Goal: Communication & Community: Answer question/provide support

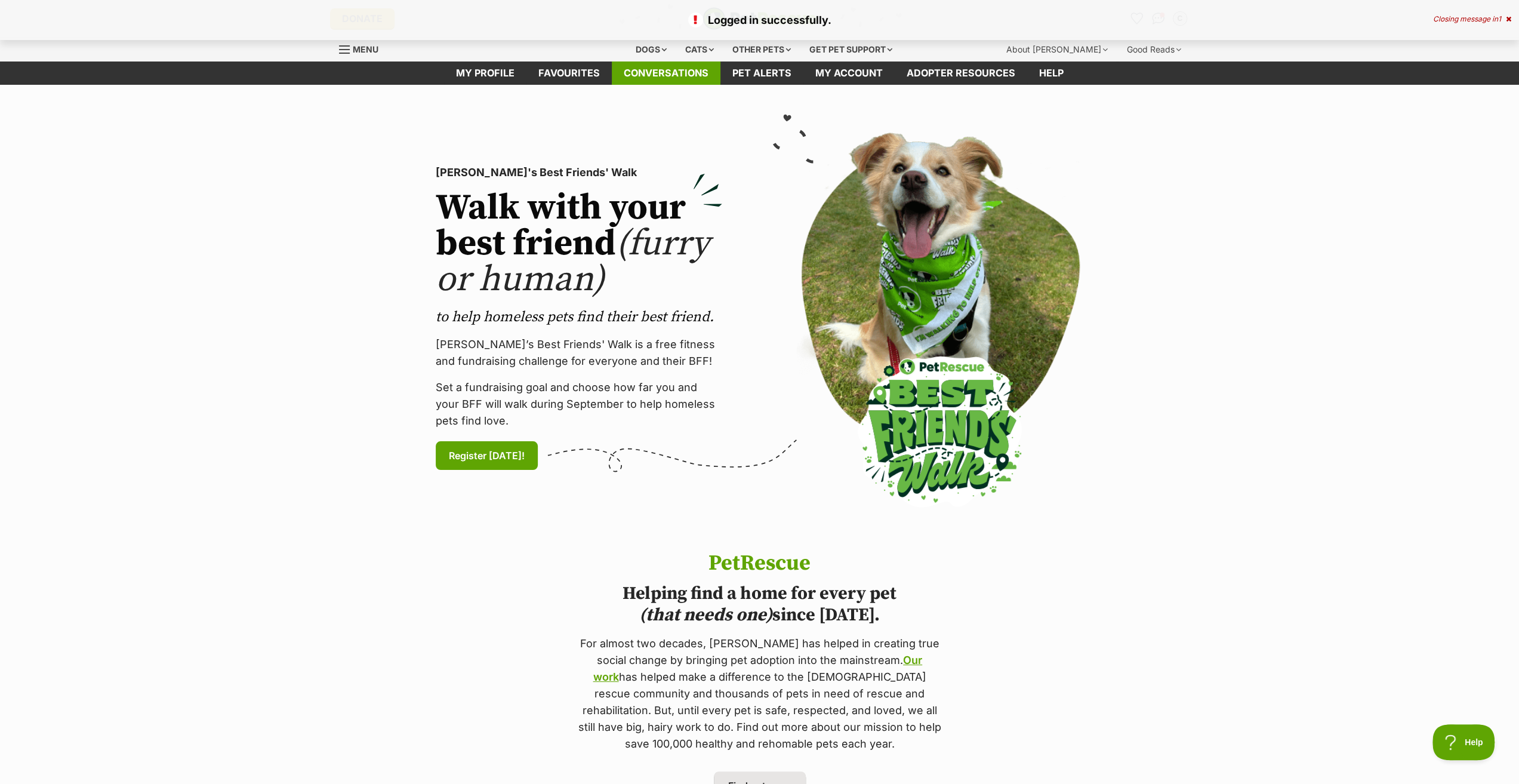
click at [706, 66] on link "Conversations" at bounding box center [666, 73] width 109 height 23
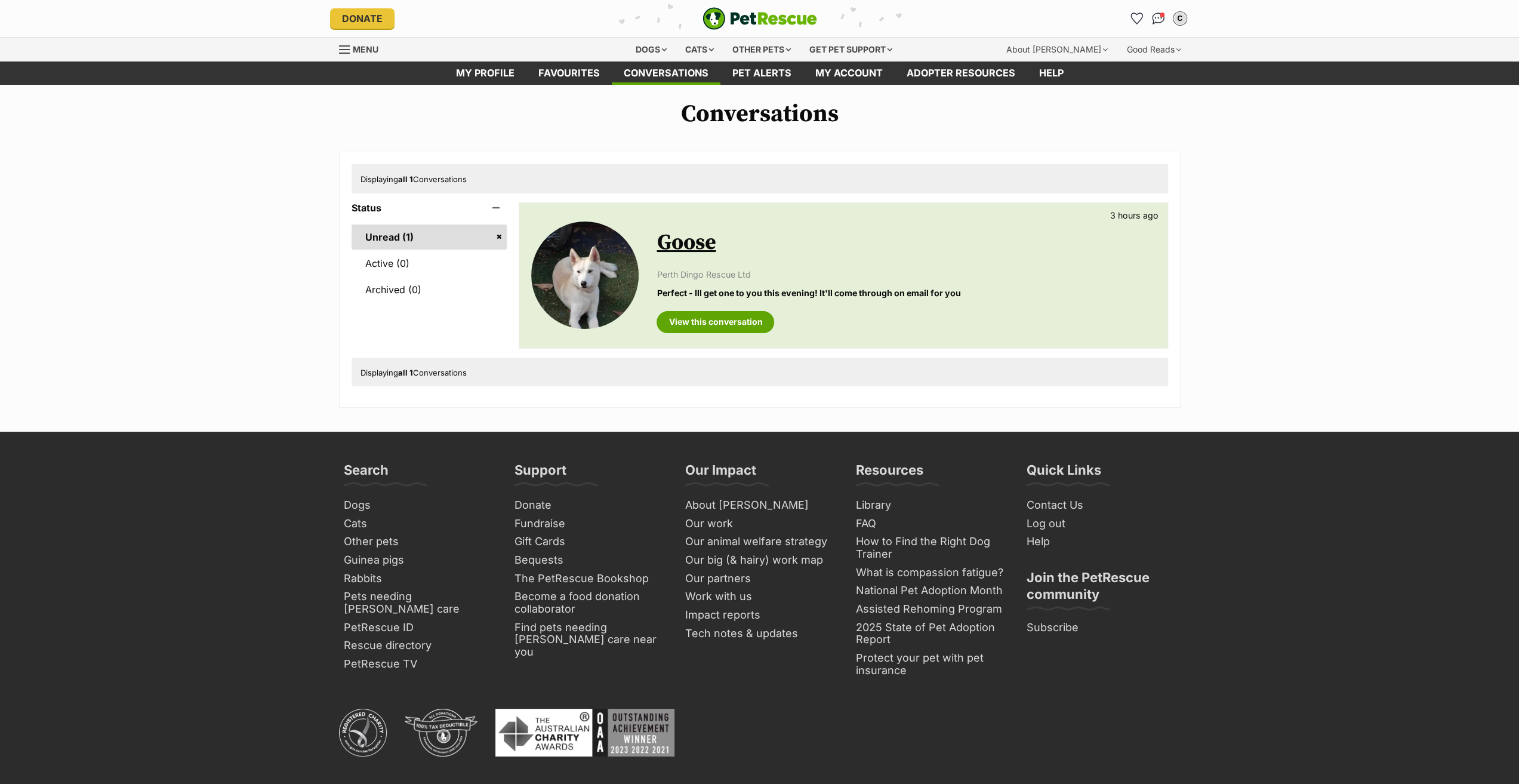
click at [681, 239] on link "Goose" at bounding box center [686, 243] width 59 height 27
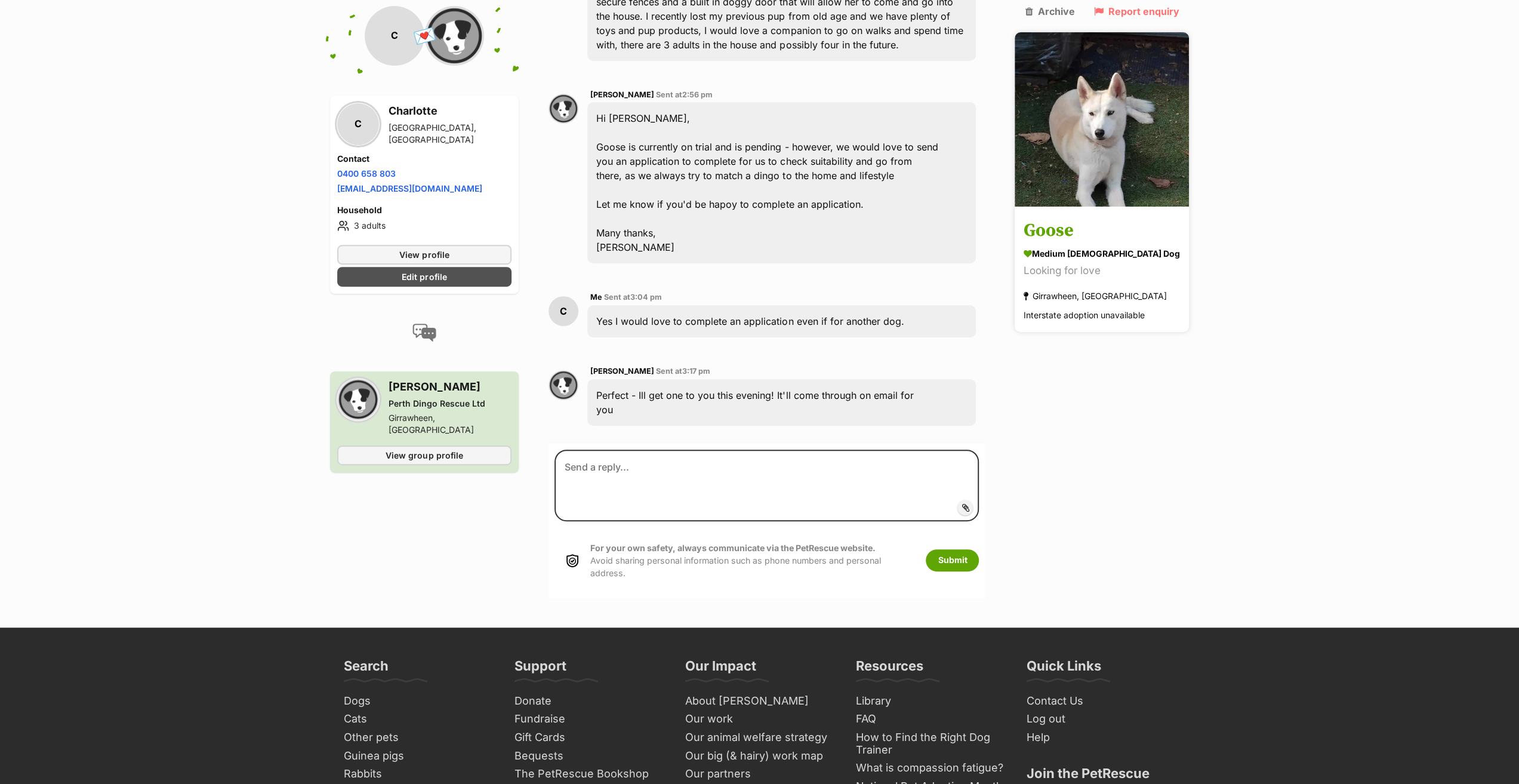
scroll to position [376, 0]
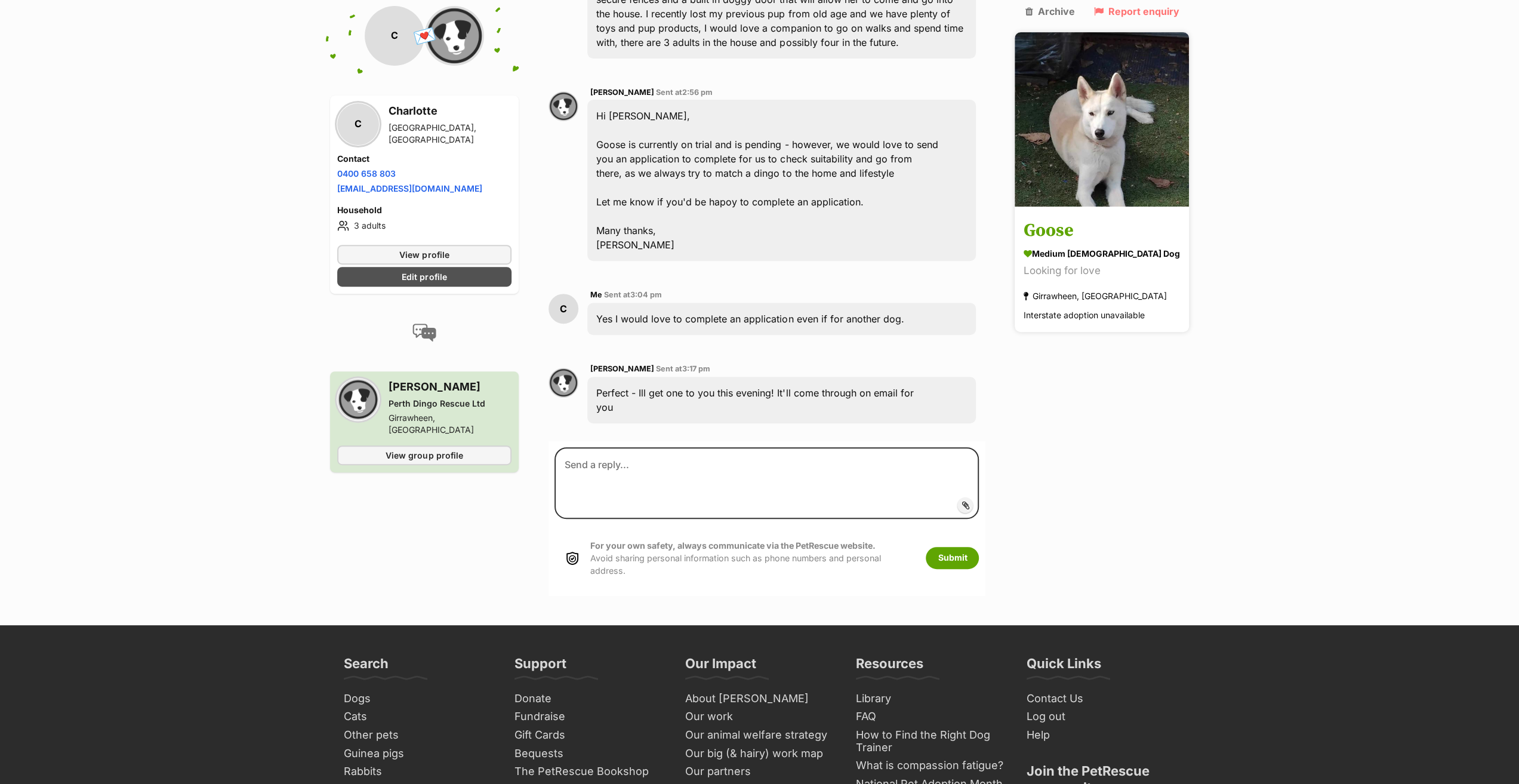
click at [1078, 218] on h3 "Goose" at bounding box center [1102, 231] width 156 height 27
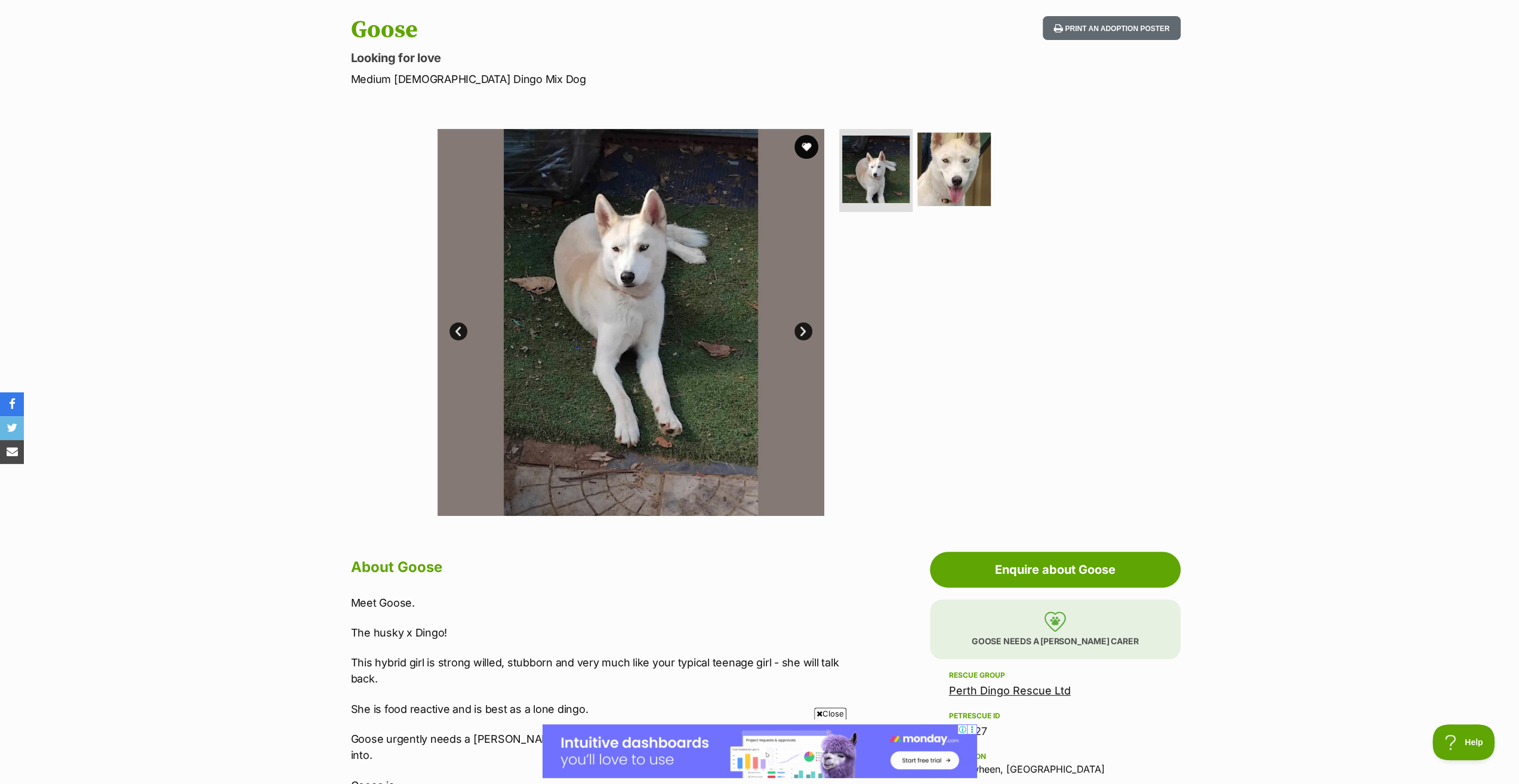
click at [803, 328] on link "Next" at bounding box center [803, 331] width 18 height 18
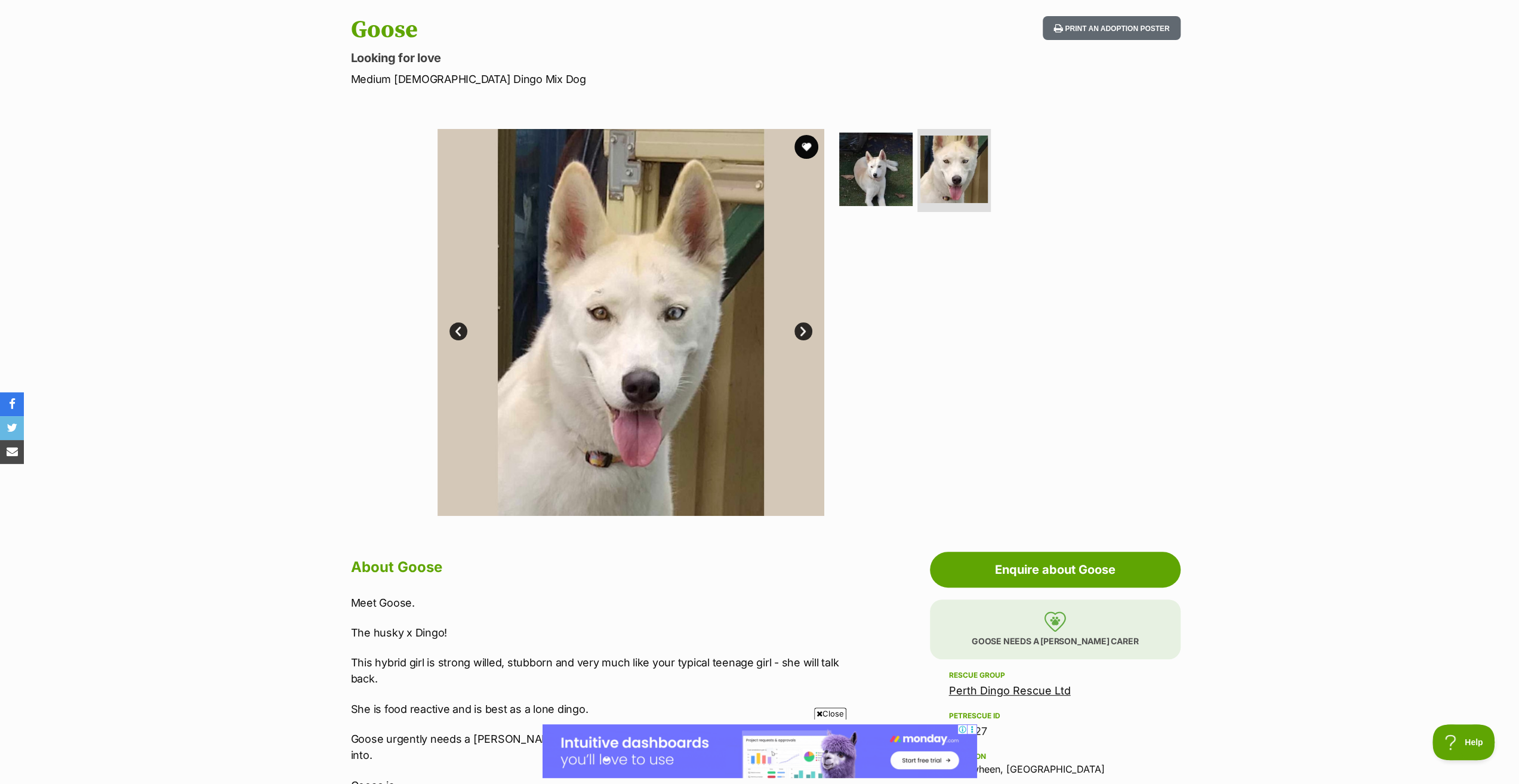
click at [806, 326] on link "Next" at bounding box center [803, 331] width 18 height 18
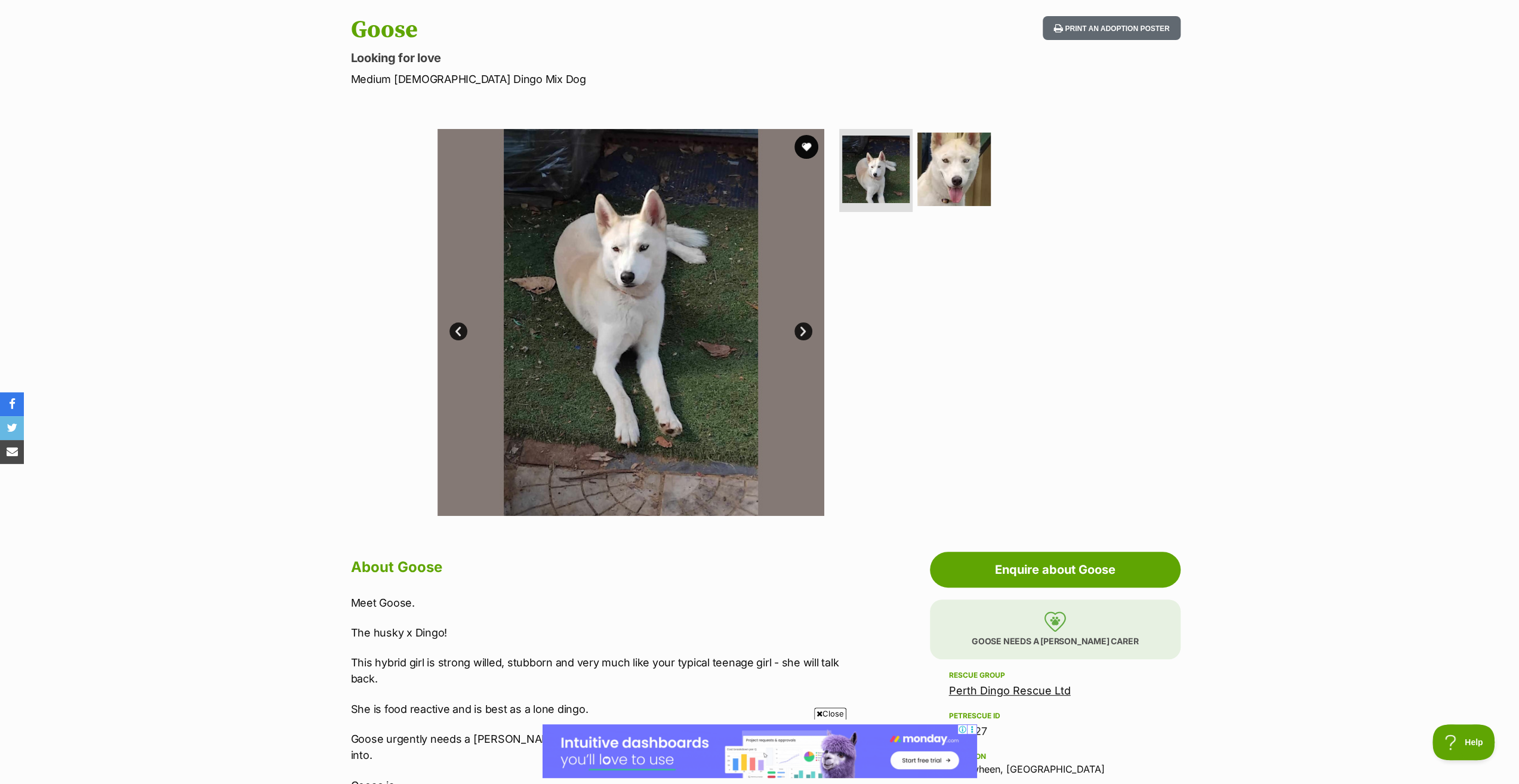
drag, startPoint x: 797, startPoint y: 335, endPoint x: 789, endPoint y: 335, distance: 8.0
click at [792, 335] on div "Available 1 of 2 images 1 of 2 images Next Prev 1 2" at bounding box center [631, 323] width 387 height 387
click at [807, 333] on link "Next" at bounding box center [803, 331] width 18 height 18
